Goal: Find specific page/section: Find specific page/section

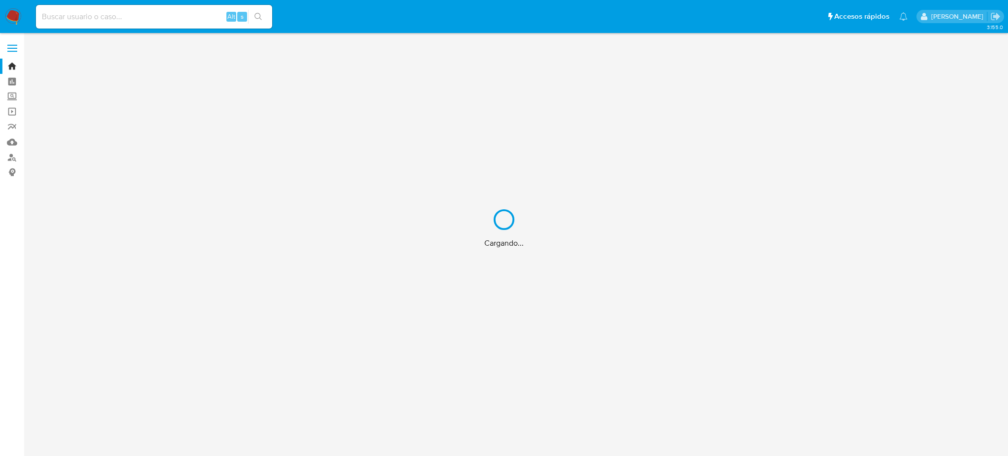
click at [8, 156] on div "Cargando..." at bounding box center [504, 228] width 1008 height 456
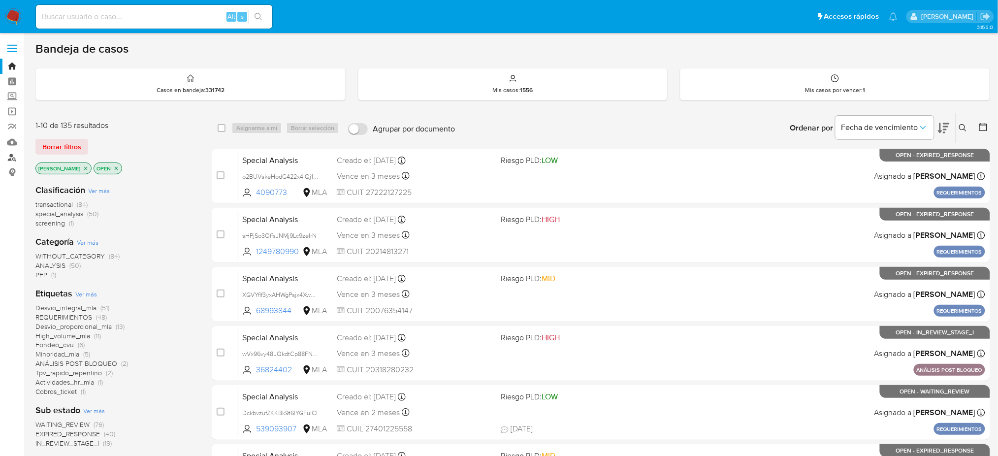
click at [8, 156] on link "Buscador de personas" at bounding box center [58, 157] width 117 height 15
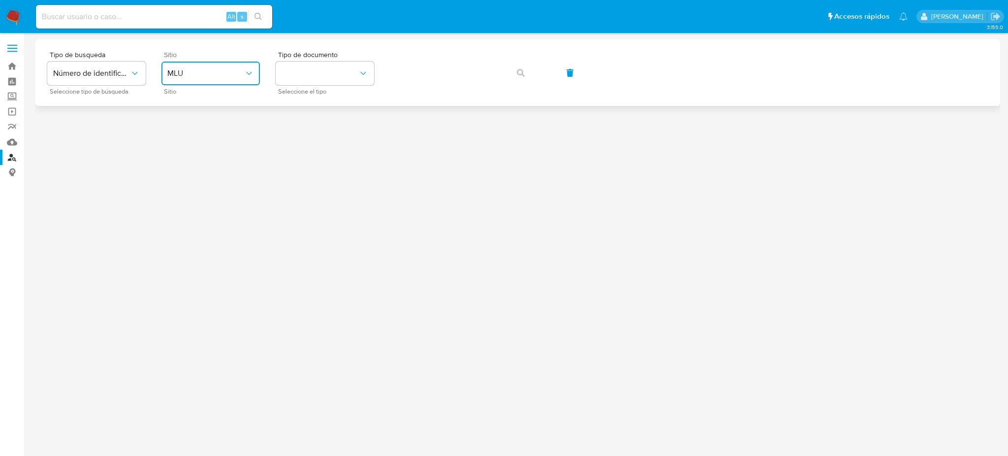
click at [223, 82] on button "MLU" at bounding box center [210, 74] width 98 height 24
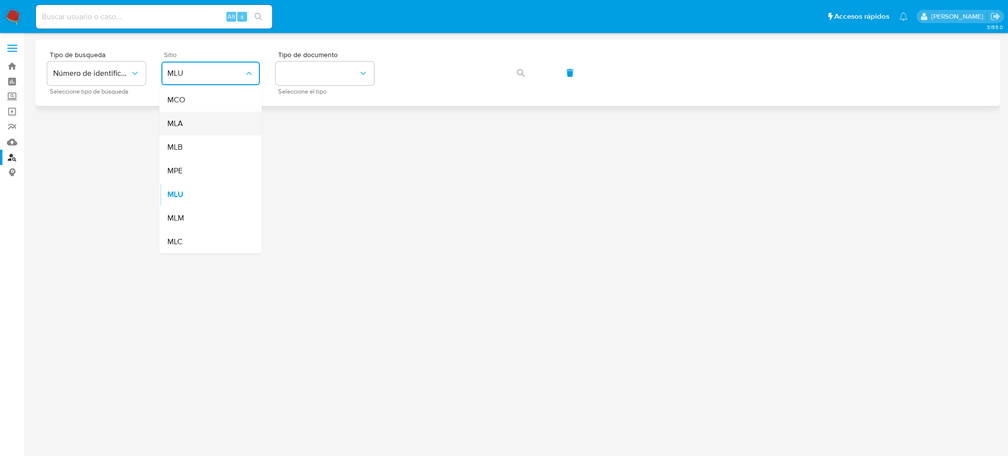
click at [221, 120] on div "MLA" at bounding box center [207, 124] width 81 height 24
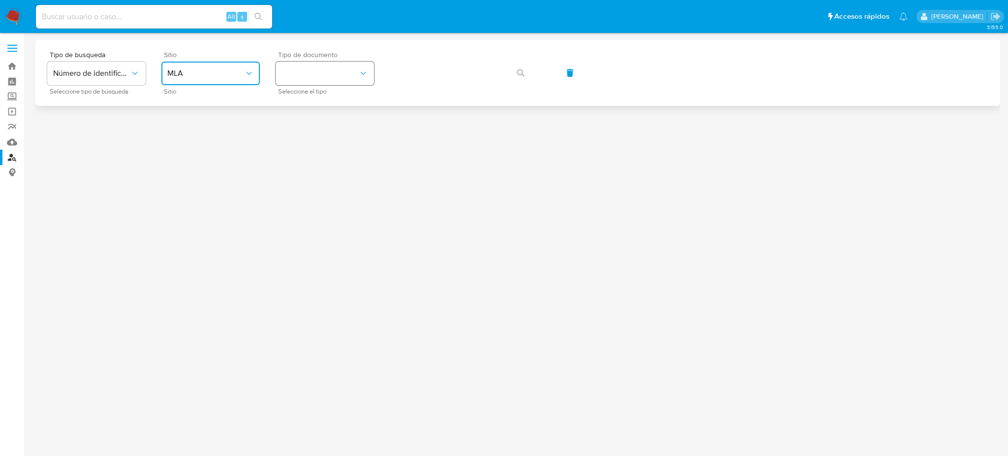
click at [318, 76] on button "identificationType" at bounding box center [325, 74] width 98 height 24
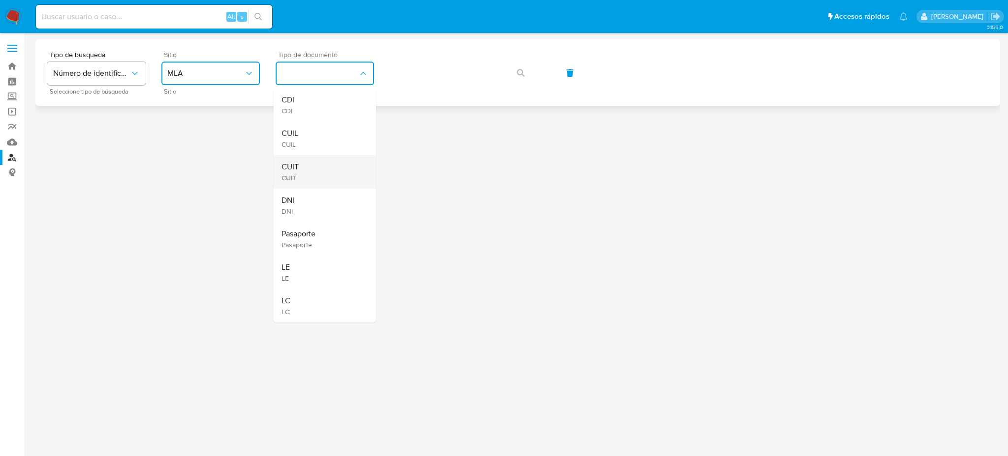
click at [327, 168] on div "CUIT CUIT" at bounding box center [322, 171] width 81 height 33
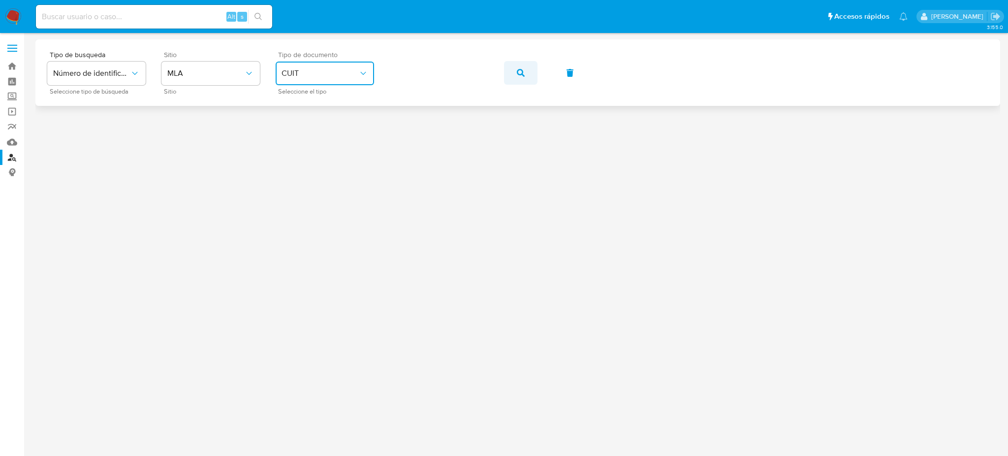
click at [524, 75] on button "button" at bounding box center [520, 73] width 33 height 24
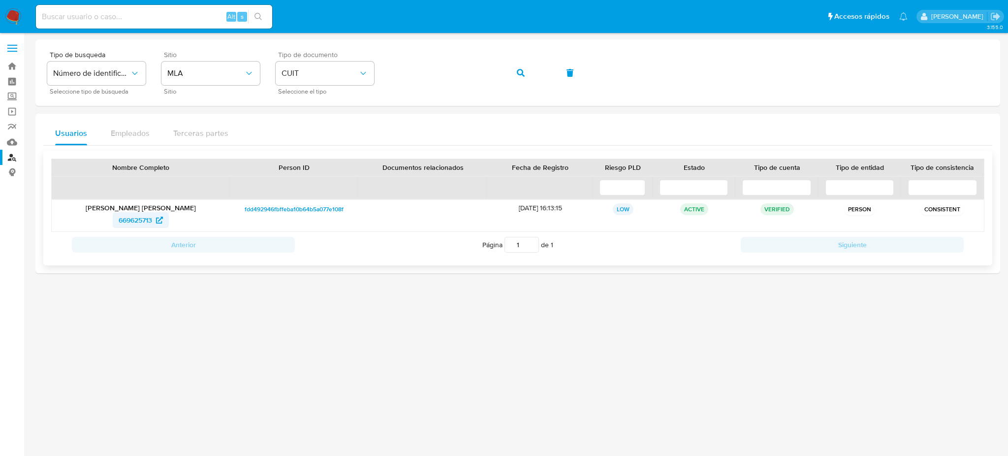
click at [131, 215] on span "669625713" at bounding box center [135, 220] width 33 height 16
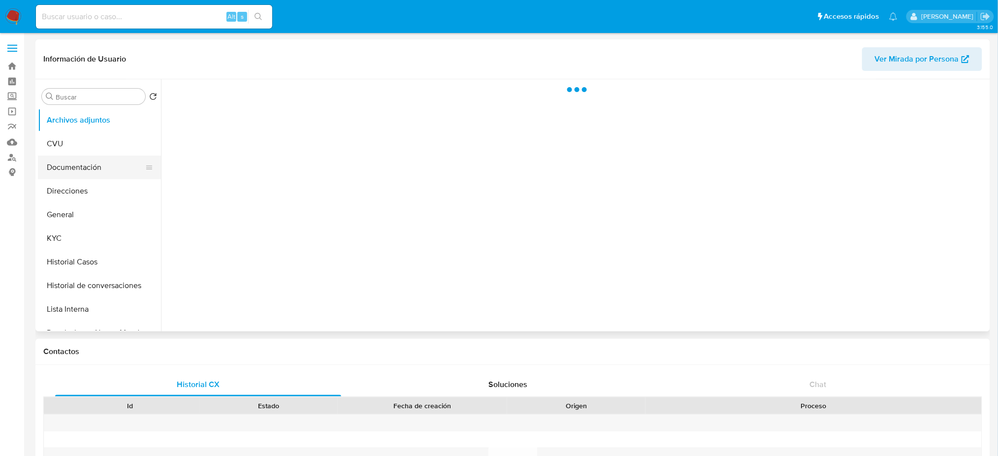
click at [93, 169] on button "Documentación" at bounding box center [95, 168] width 115 height 24
select select "10"
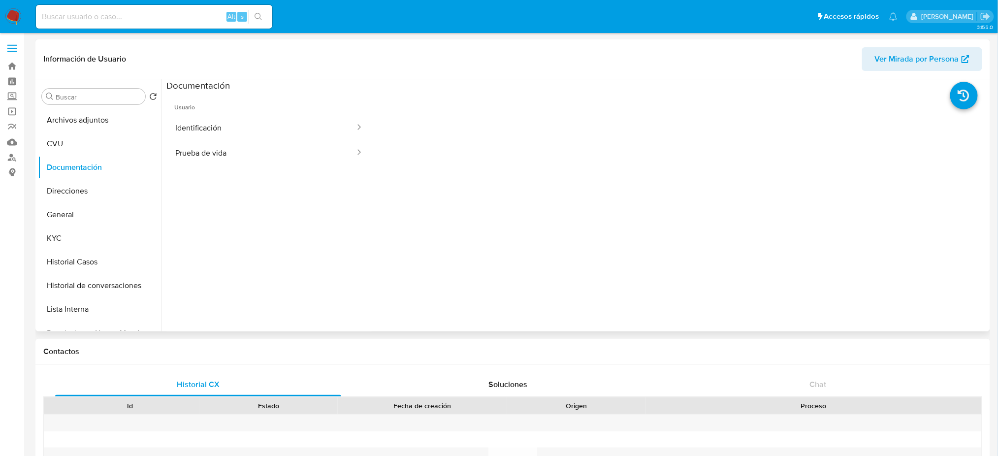
click at [269, 109] on span "Usuario" at bounding box center [268, 104] width 205 height 24
click at [318, 116] on button "Identificación" at bounding box center [261, 127] width 190 height 25
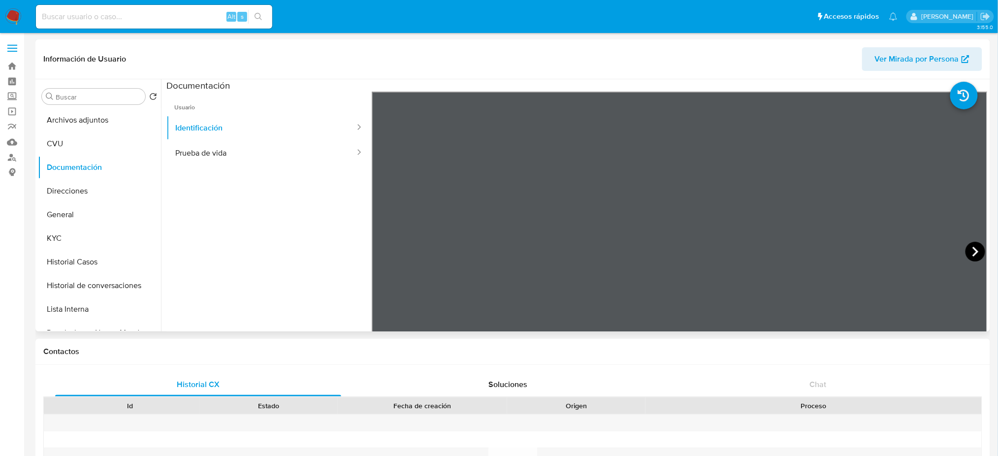
click at [969, 248] on icon at bounding box center [975, 252] width 20 height 20
click at [283, 154] on button "Prueba de vida" at bounding box center [261, 152] width 190 height 25
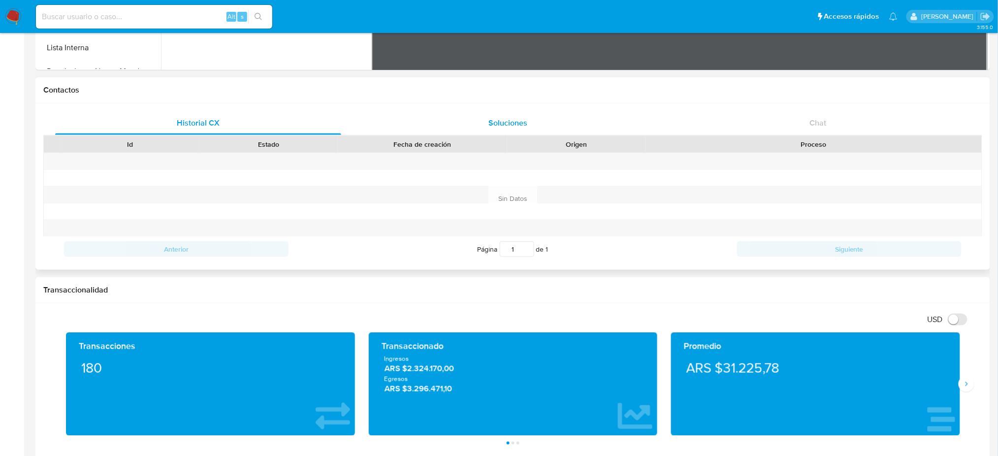
scroll to position [263, 0]
